Goal: Navigation & Orientation: Find specific page/section

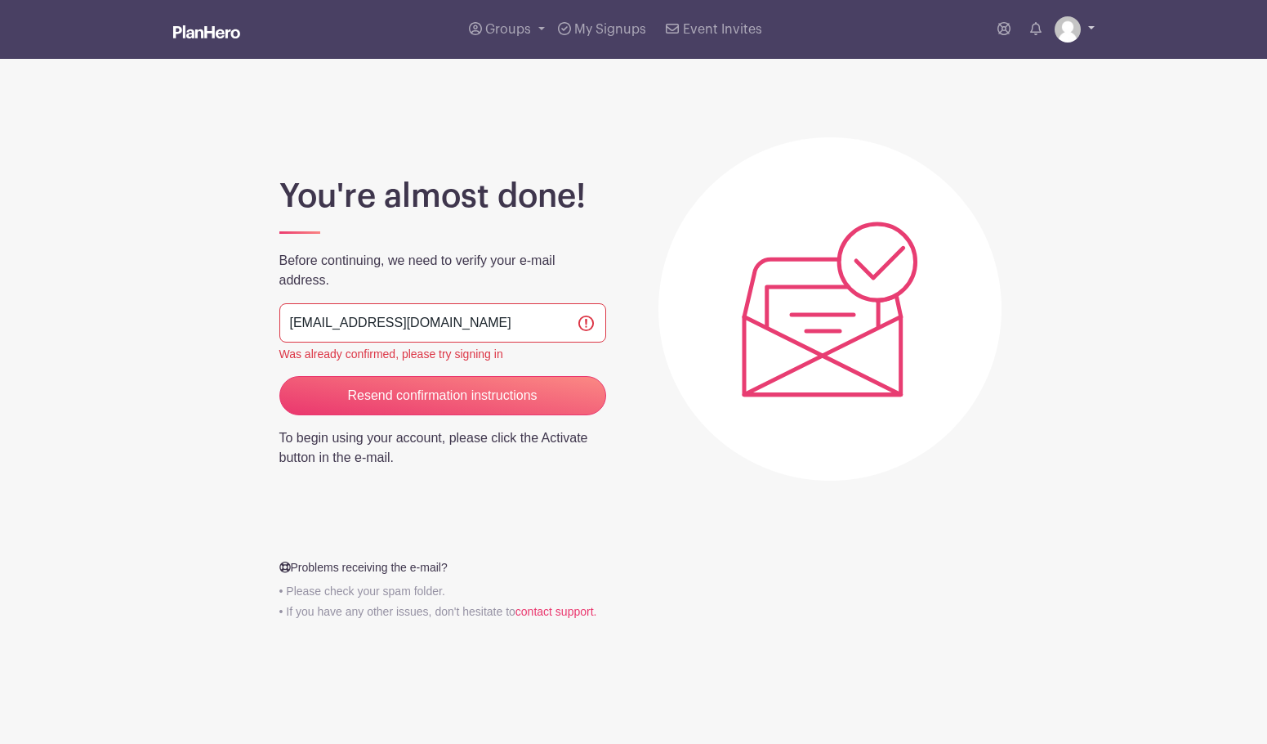
click at [1082, 22] on link at bounding box center [1075, 29] width 40 height 26
click at [1001, 71] on link "My account" at bounding box center [1029, 68] width 129 height 26
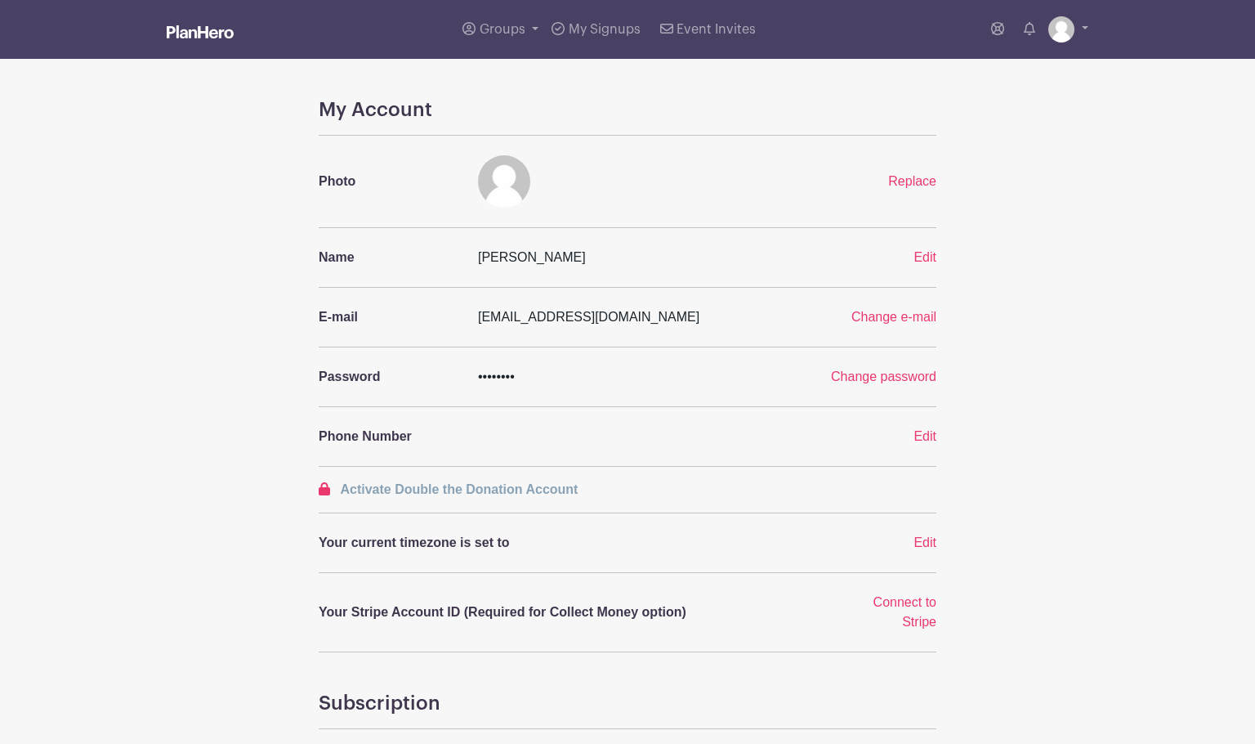
click at [208, 38] on img at bounding box center [200, 31] width 67 height 13
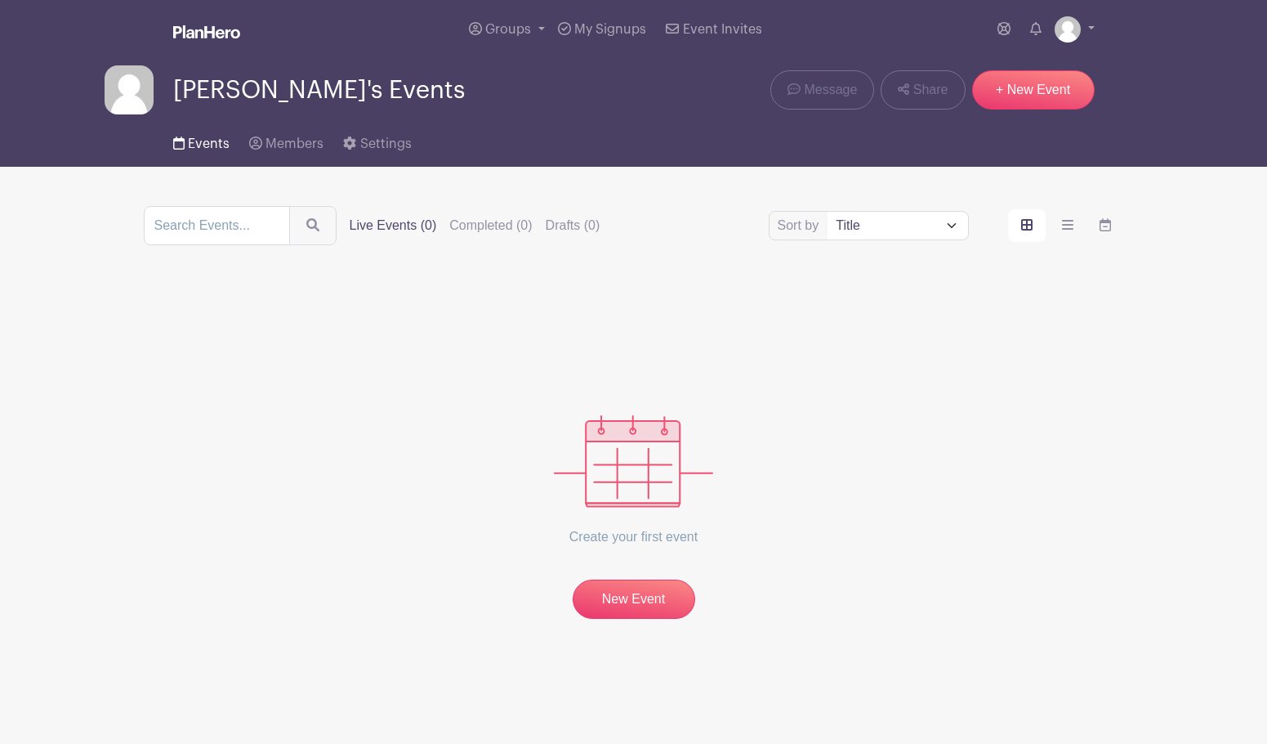
click at [209, 150] on link "Events" at bounding box center [201, 140] width 56 height 52
